Goal: Task Accomplishment & Management: Complete application form

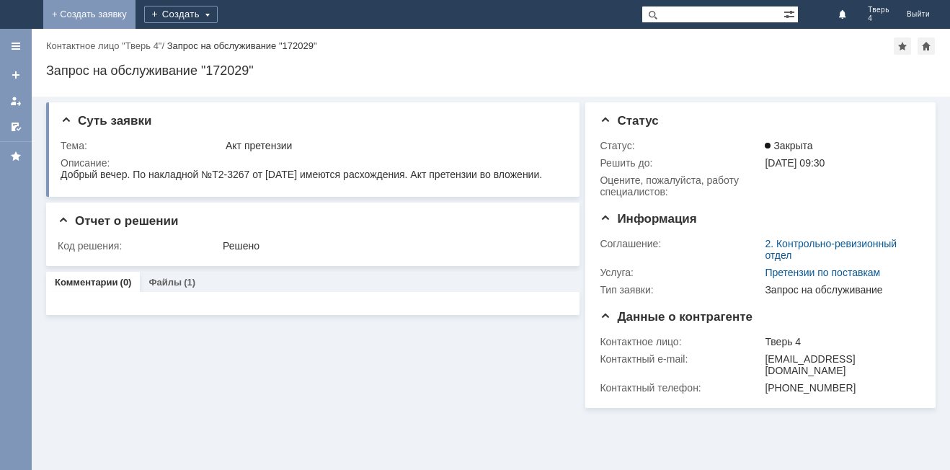
click at [135, 19] on link "+ Создать заявку" at bounding box center [89, 14] width 92 height 29
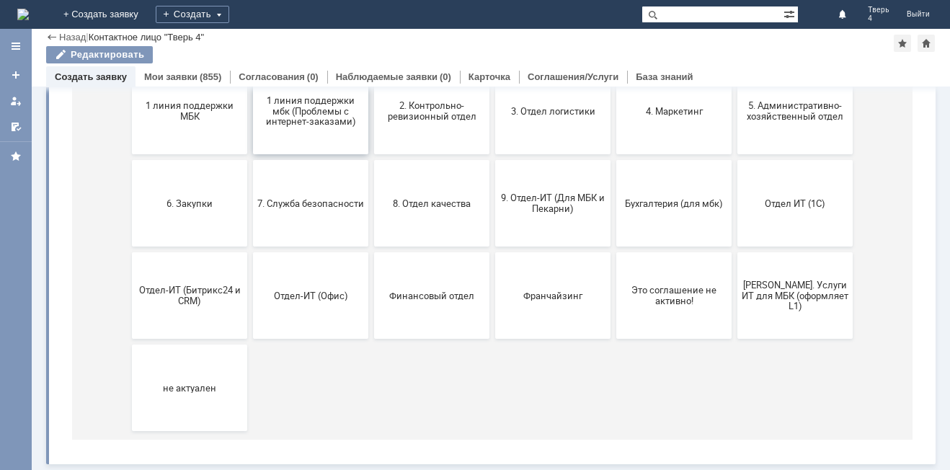
scroll to position [210, 0]
click at [212, 128] on button "1 линия поддержки МБК" at bounding box center [189, 111] width 115 height 86
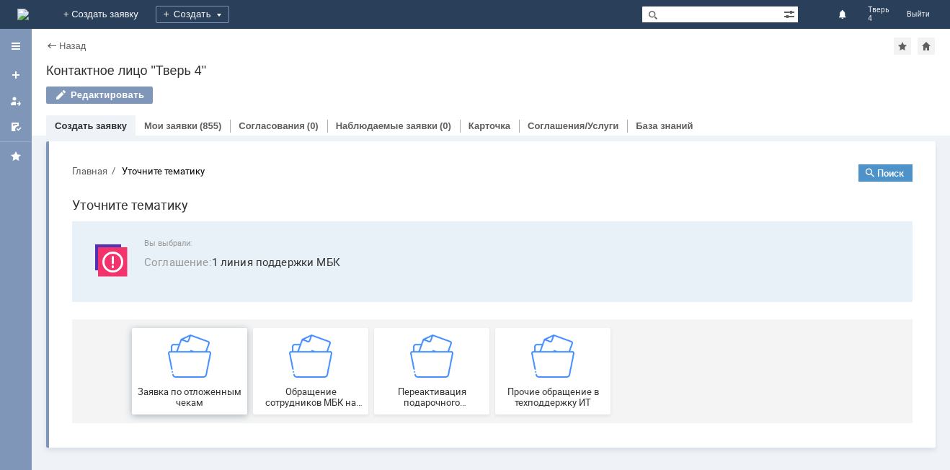
click at [177, 378] on img at bounding box center [189, 355] width 43 height 43
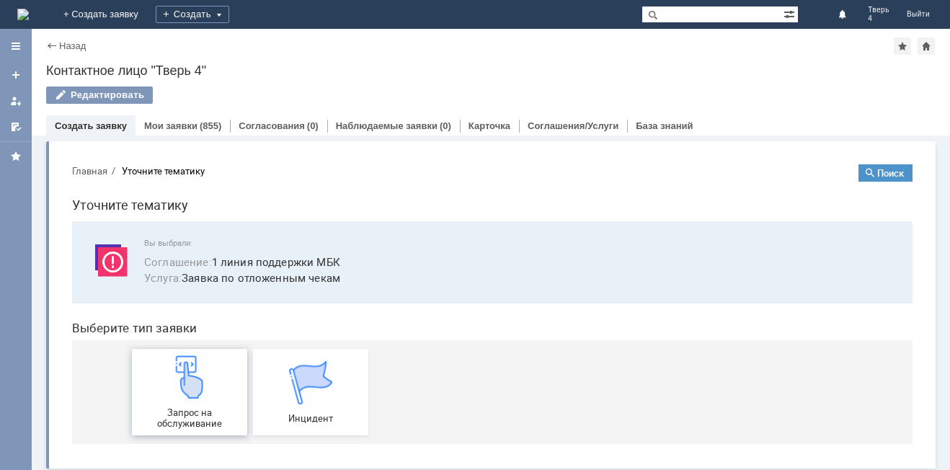
click at [188, 397] on img at bounding box center [189, 376] width 43 height 43
click at [439, 40] on div "Назад | Контактное лицо "Тверь 4"" at bounding box center [490, 45] width 889 height 17
drag, startPoint x: 40, startPoint y: 131, endPoint x: 40, endPoint y: 159, distance: 27.4
click at [40, 159] on div "Назад | Контактное лицо "Тверь 4" Контактное лицо "Тверь 4" Редактировать emplo…" at bounding box center [491, 249] width 918 height 441
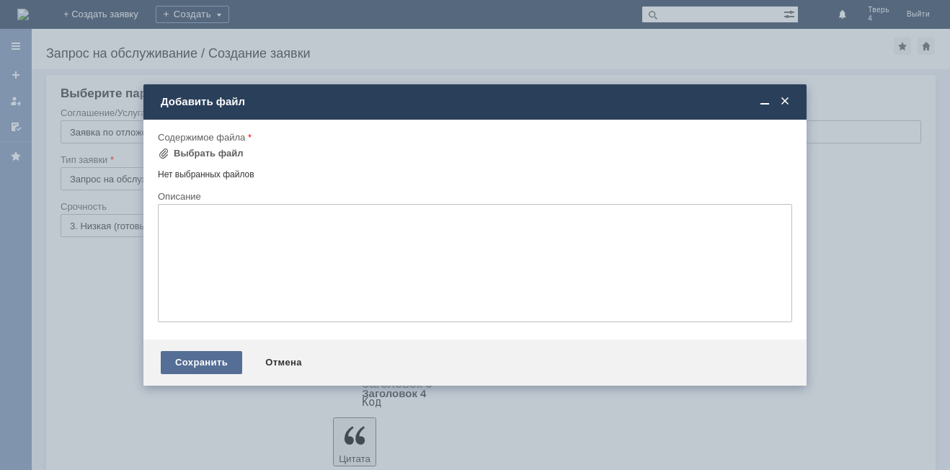
click at [189, 367] on div "Сохранить" at bounding box center [201, 362] width 81 height 23
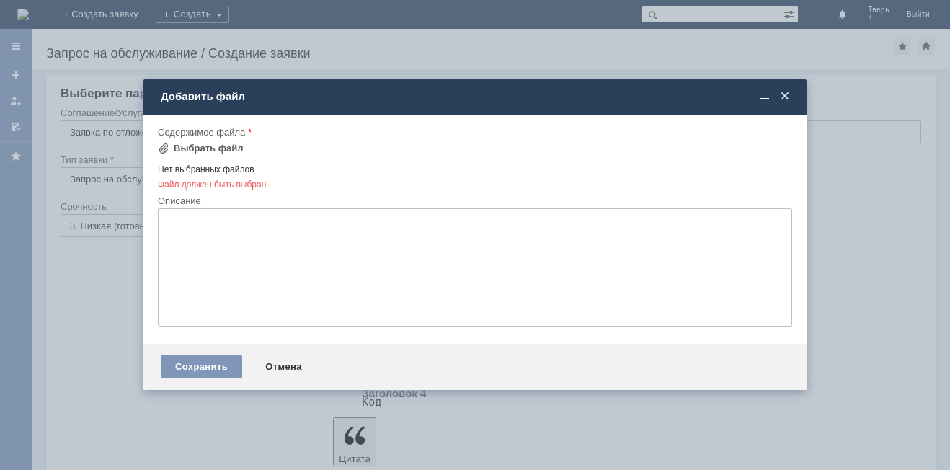
click at [783, 98] on span at bounding box center [785, 96] width 14 height 13
